Goal: Task Accomplishment & Management: Complete application form

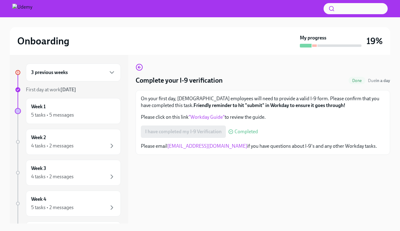
scroll to position [2, 0]
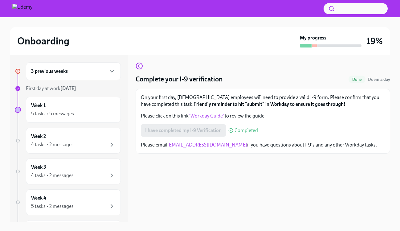
click at [164, 129] on div "I have completed my I-9 Verification Completed" at bounding box center [199, 130] width 117 height 12
click at [65, 74] on h6 "3 previous weeks" at bounding box center [49, 71] width 37 height 7
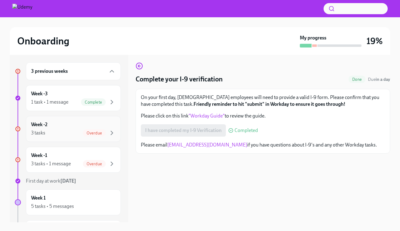
click at [80, 131] on div "3 tasks Overdue" at bounding box center [73, 132] width 85 height 7
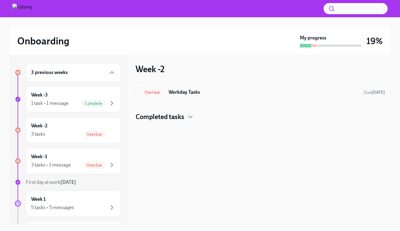
click at [254, 92] on h6 "Workday Tasks" at bounding box center [264, 92] width 190 height 7
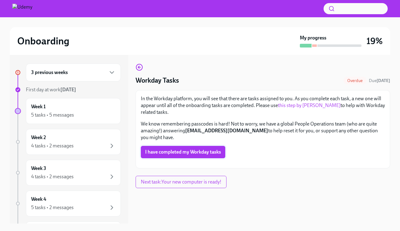
click at [192, 149] on span "I have completed my Workday tasks" at bounding box center [183, 152] width 76 height 6
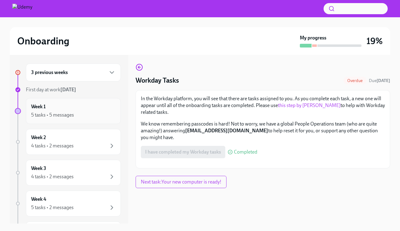
click at [97, 109] on div "Week 1 5 tasks • 5 messages" at bounding box center [73, 110] width 85 height 15
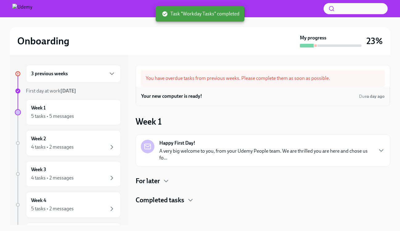
click at [294, 91] on div "Your new computer is ready! Due a day ago" at bounding box center [263, 96] width 254 height 19
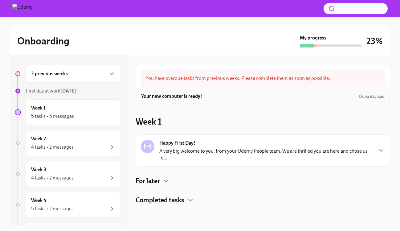
click at [255, 93] on div "Your new computer is ready! Due a day ago" at bounding box center [263, 96] width 244 height 9
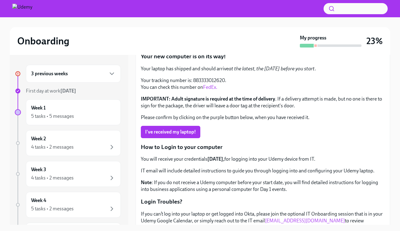
scroll to position [47, 0]
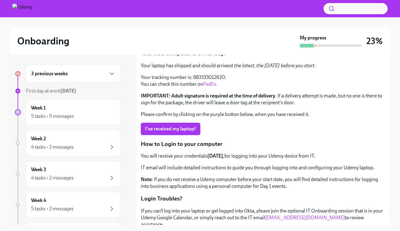
click at [177, 126] on span "I've received my laptop!" at bounding box center [170, 129] width 51 height 6
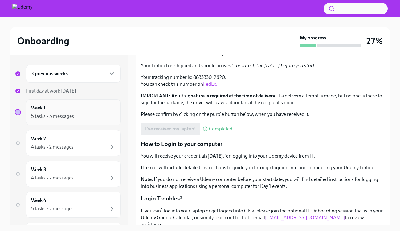
click at [104, 109] on div "Week 1 5 tasks • 5 messages" at bounding box center [73, 112] width 85 height 15
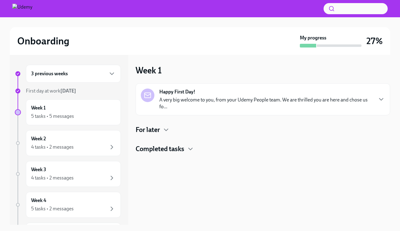
click at [254, 104] on p "A very big welcome to you, from your Udemy People team. We are thrilled you are…" at bounding box center [265, 104] width 213 height 14
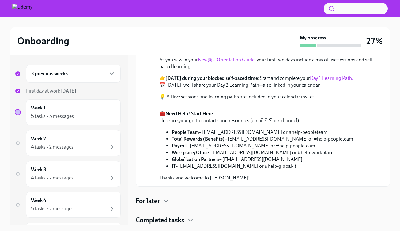
scroll to position [1, 0]
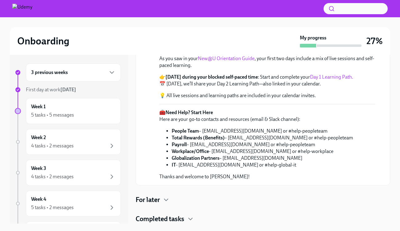
click at [160, 198] on h4 "For later" at bounding box center [148, 199] width 24 height 9
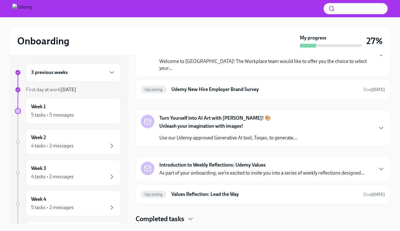
scroll to position [497, 0]
click at [190, 216] on icon "button" at bounding box center [190, 218] width 7 height 7
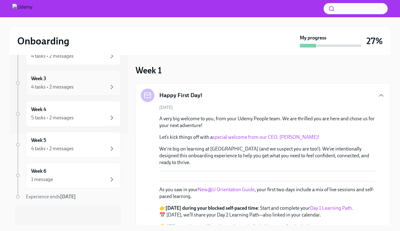
scroll to position [0, 0]
